Goal: Information Seeking & Learning: Learn about a topic

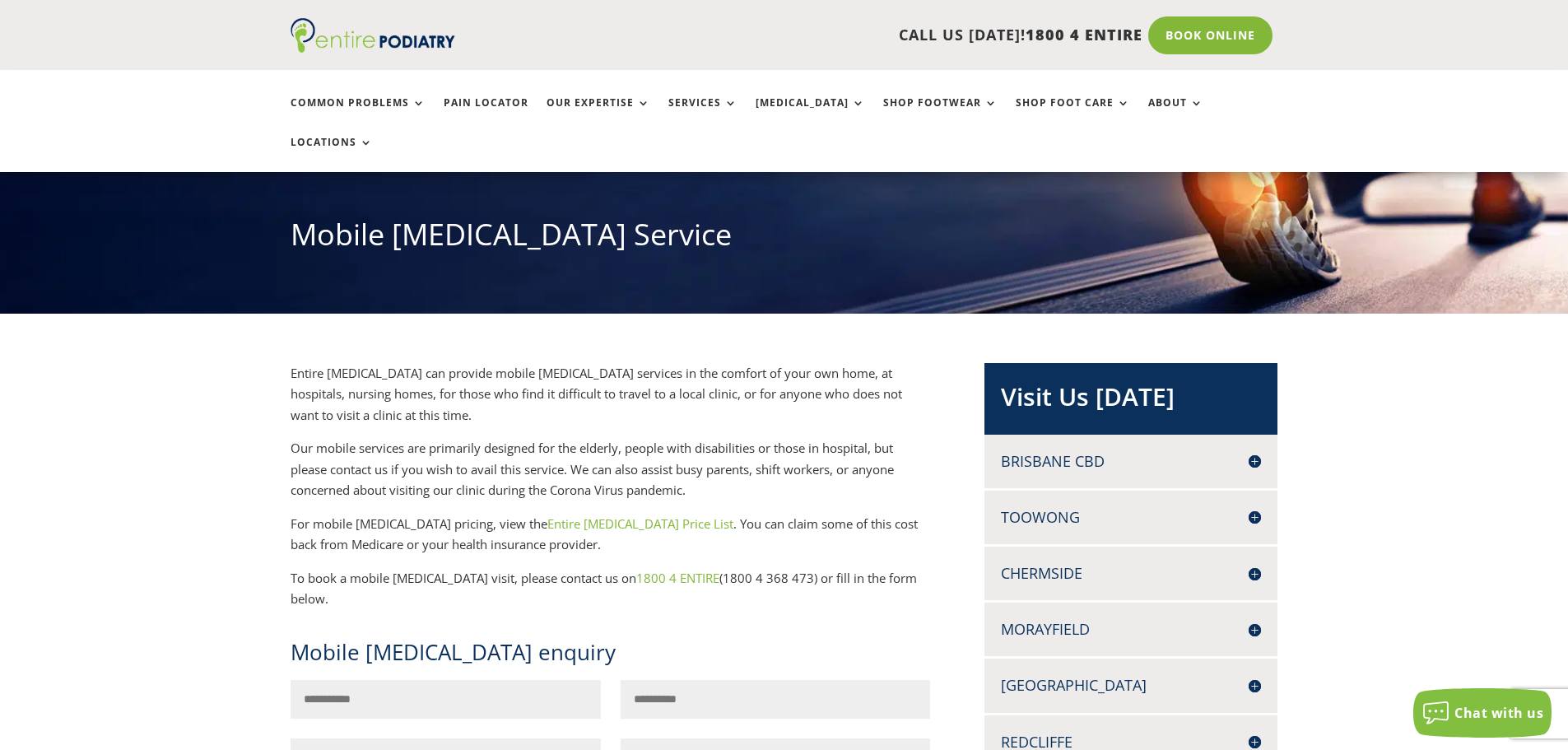
scroll to position [132, 0]
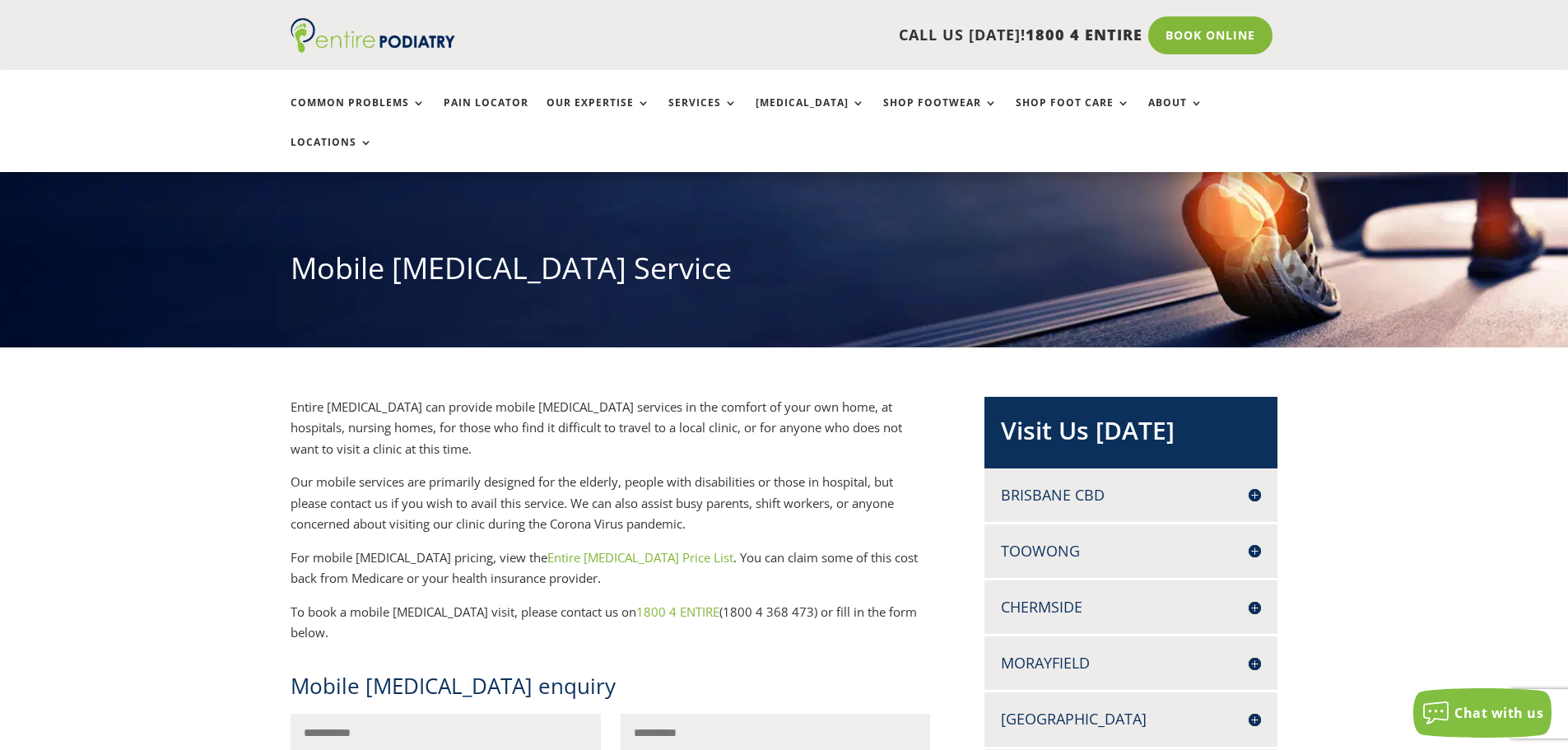
click at [570, 549] on link "Entire Podiatry Price List" at bounding box center [640, 557] width 186 height 17
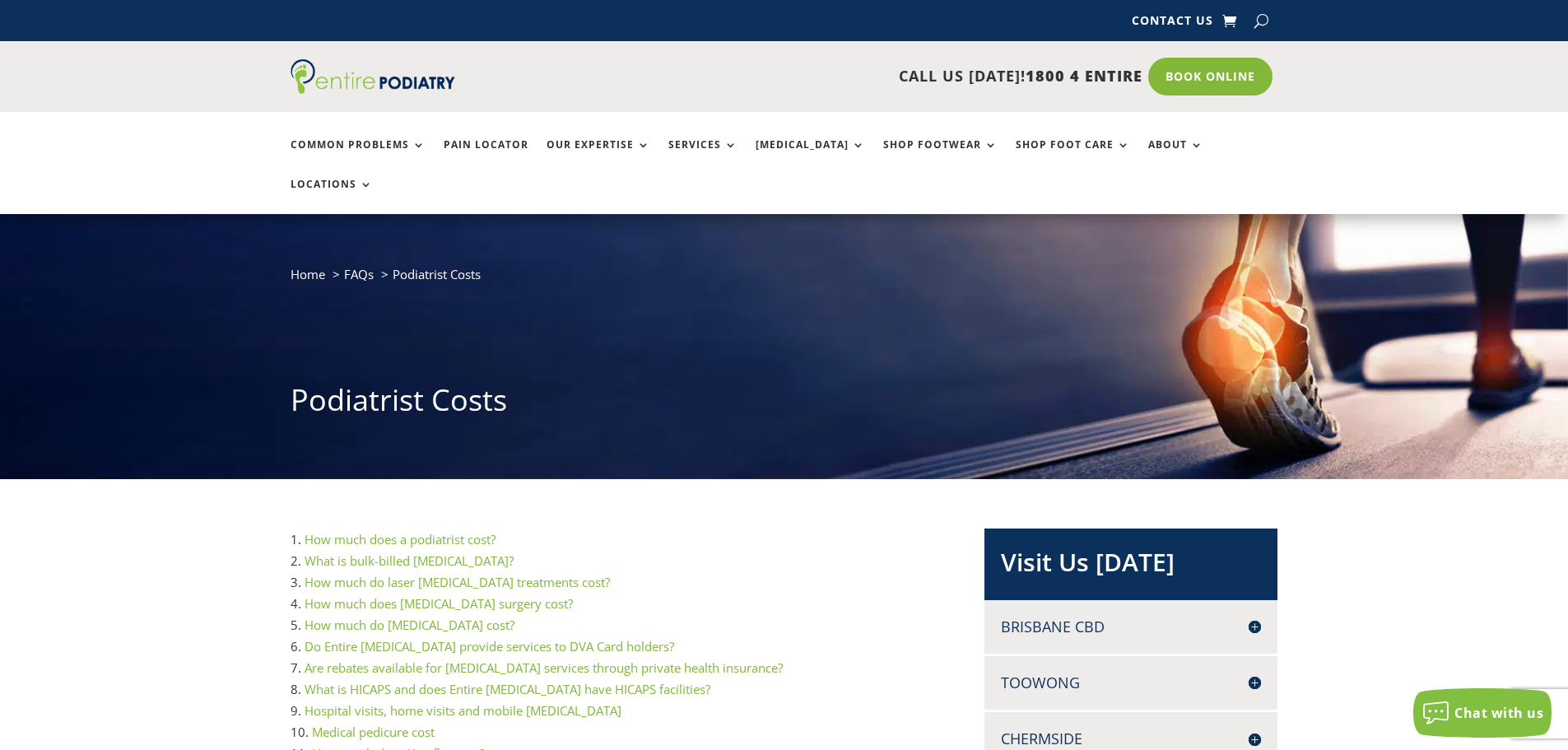
click at [413, 553] on link "What is bulk-billed podiatry?" at bounding box center [409, 561] width 209 height 17
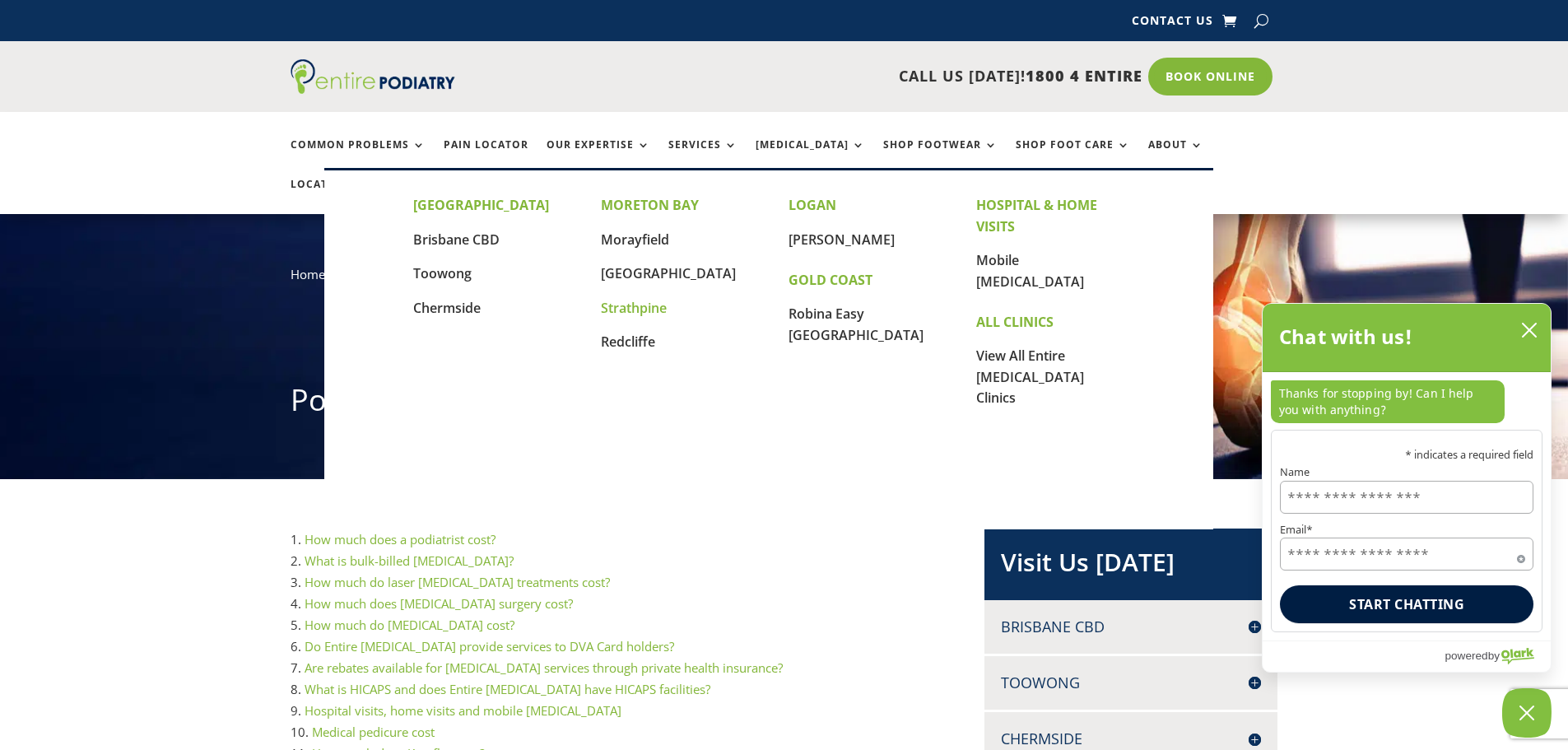
click at [634, 303] on link "Strathpine" at bounding box center [634, 308] width 65 height 18
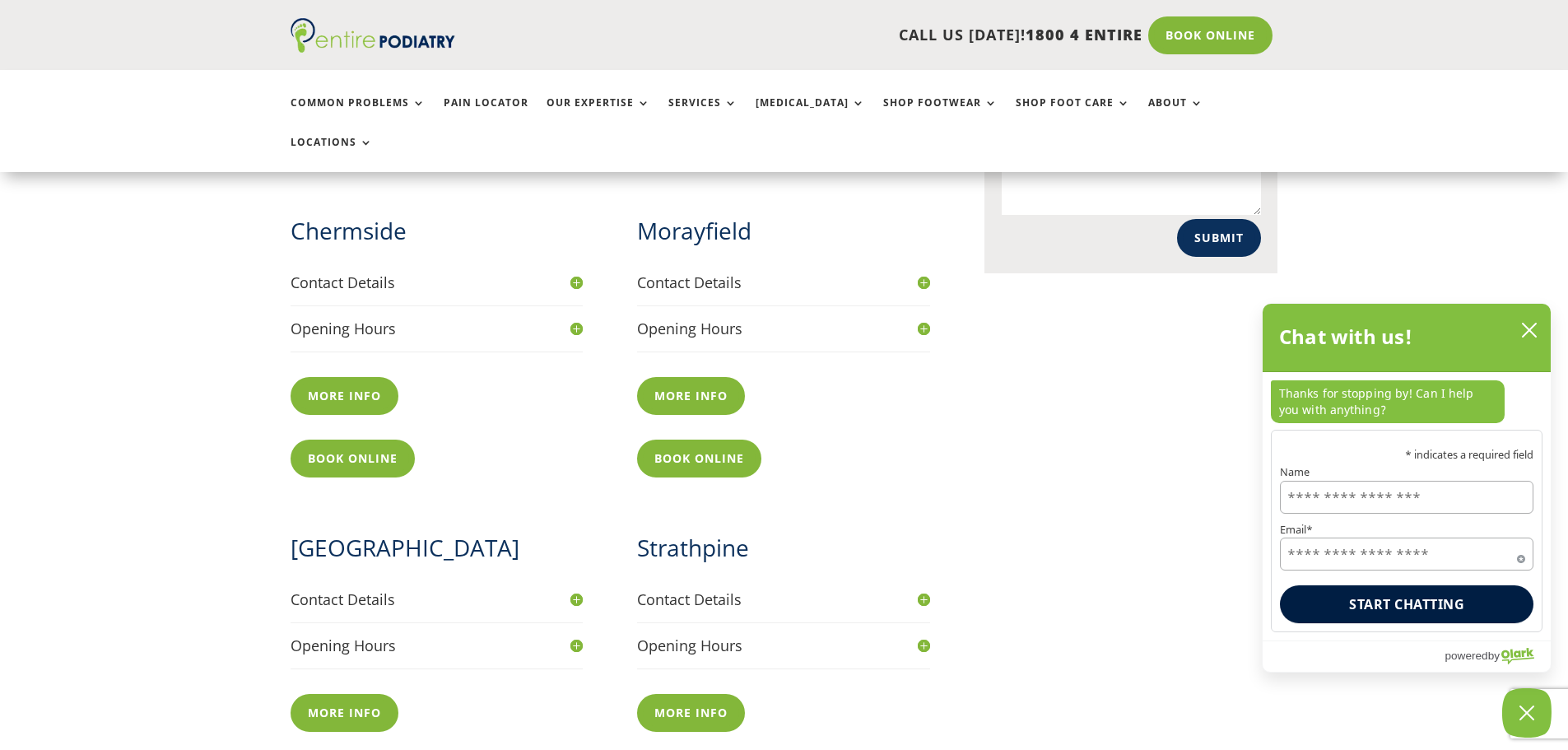
scroll to position [922, 0]
